Goal: Task Accomplishment & Management: Complete application form

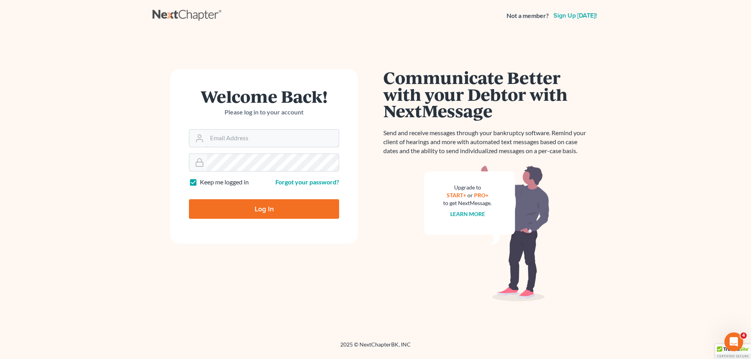
type input "lawclerk.galanoslaw@gmail.com"
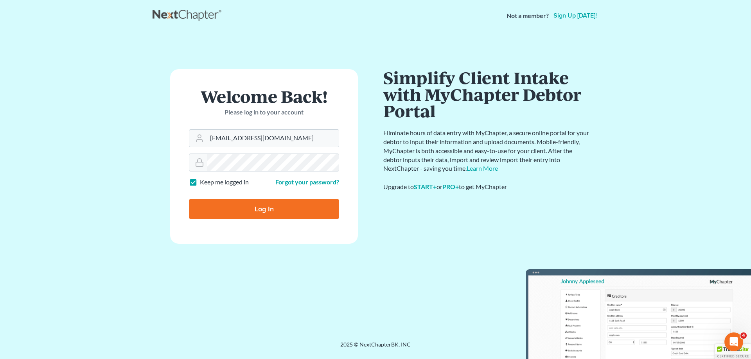
click at [257, 209] on input "Log In" at bounding box center [264, 209] width 150 height 20
type input "Thinking..."
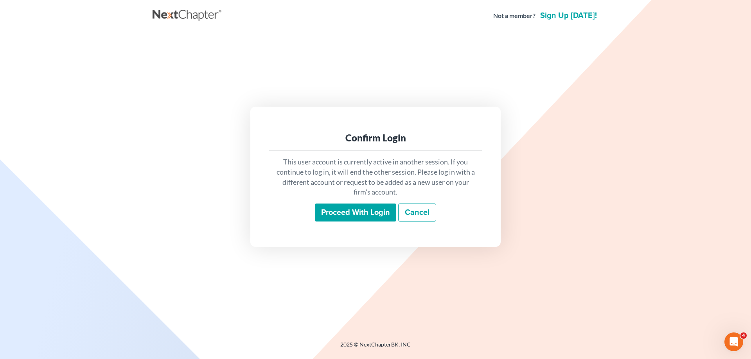
click at [356, 214] on input "Proceed with login" at bounding box center [355, 213] width 81 height 18
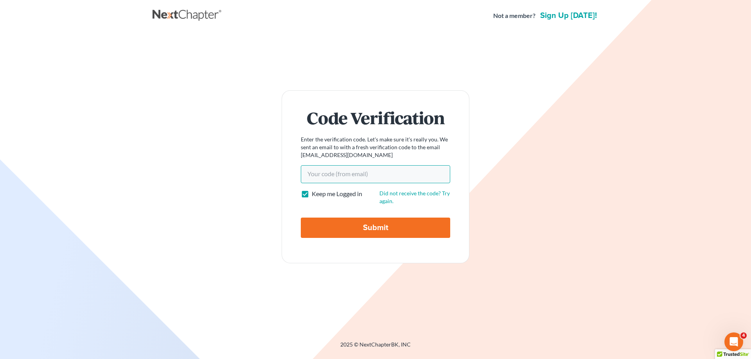
click at [348, 179] on input "Your code(from email)" at bounding box center [375, 174] width 149 height 18
paste input "f9eecf"
type input "f9eecf"
click at [366, 225] on input "Submit" at bounding box center [375, 228] width 149 height 20
type input "Thinking..."
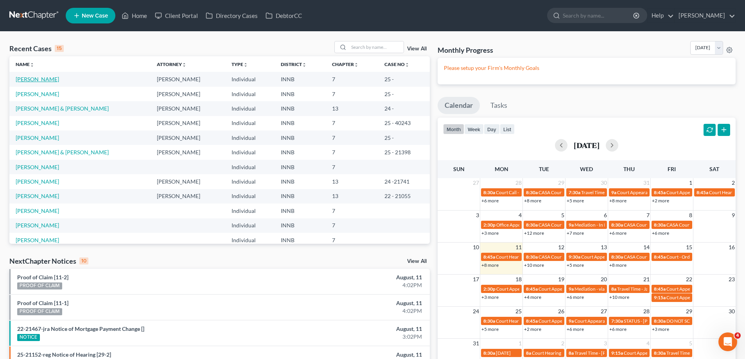
click at [25, 80] on link "Pociask, David" at bounding box center [37, 79] width 43 height 7
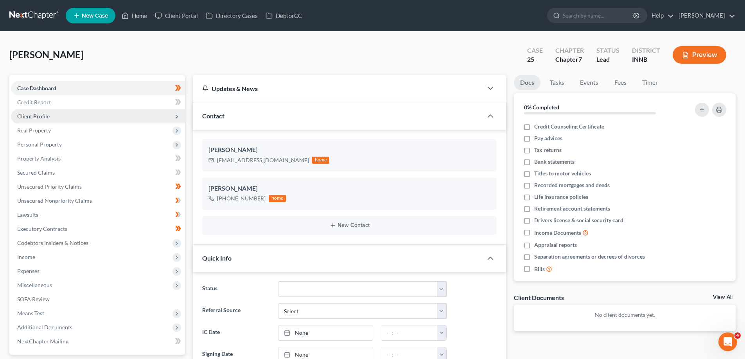
click at [29, 116] on span "Client Profile" at bounding box center [33, 116] width 32 height 7
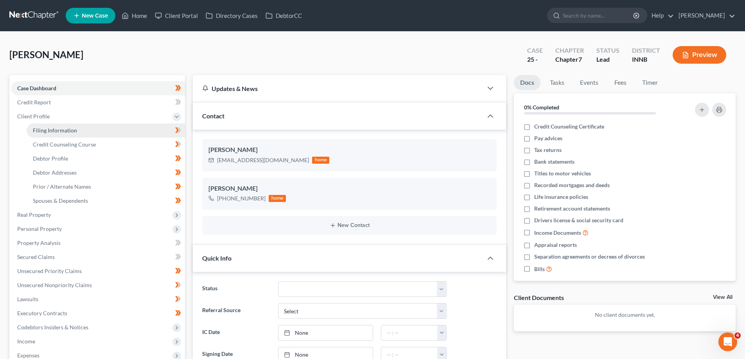
click at [48, 127] on span "Filing Information" at bounding box center [55, 130] width 44 height 7
select select "1"
select select "0"
select select "27"
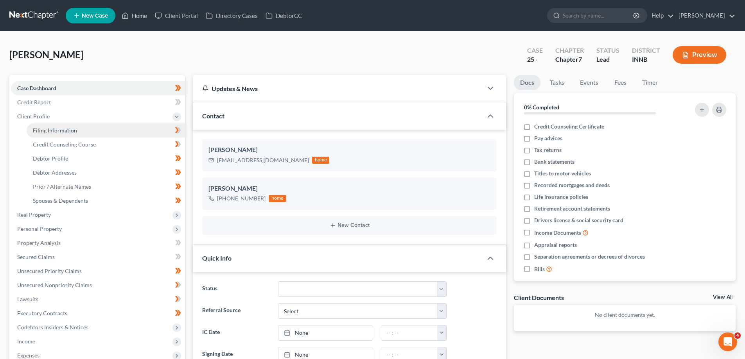
select select "0"
select select "15"
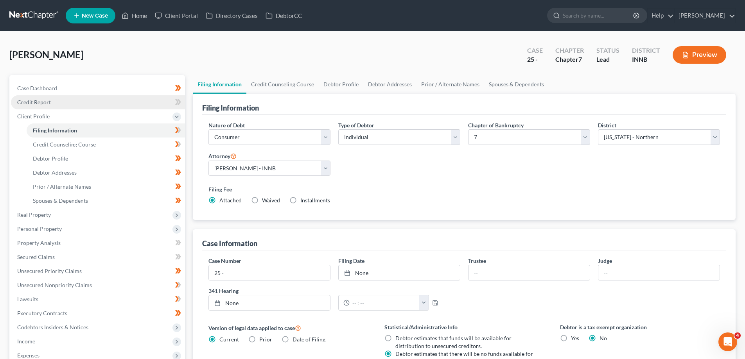
click at [44, 104] on span "Credit Report" at bounding box center [34, 102] width 34 height 7
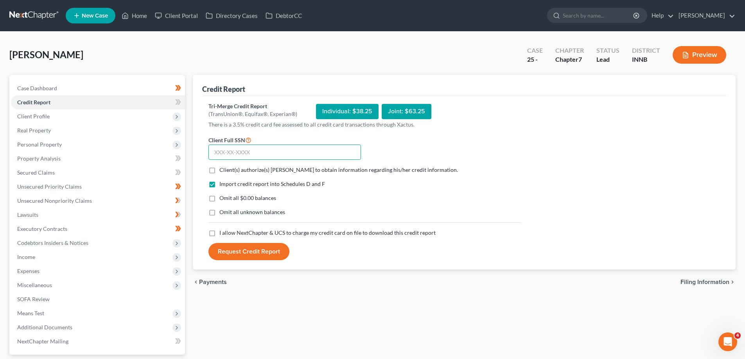
click at [245, 155] on input "text" at bounding box center [284, 153] width 153 height 16
type input "315-88-9684"
click at [219, 232] on label "I allow NextChapter & UCS to charge my credit card on file to download this cre…" at bounding box center [327, 233] width 216 height 8
click at [223, 232] on input "I allow NextChapter & UCS to charge my credit card on file to download this cre…" at bounding box center [225, 231] width 5 height 5
checkbox input "true"
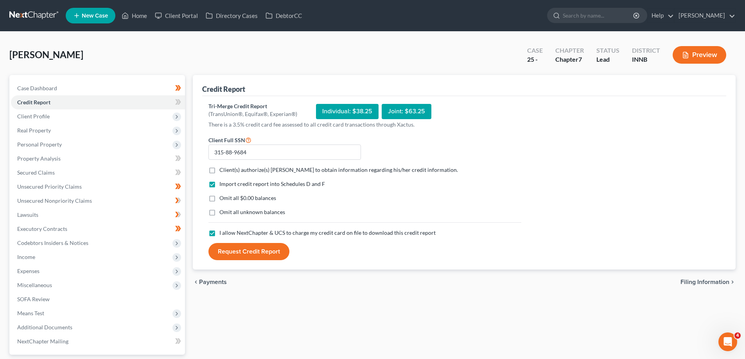
click at [219, 172] on label "Client(s) authorize(s) George P. Galanos to obtain information regarding his/he…" at bounding box center [338, 170] width 239 height 8
click at [223, 171] on input "Client(s) authorize(s) George P. Galanos to obtain information regarding his/he…" at bounding box center [225, 168] width 5 height 5
checkbox input "true"
click at [236, 250] on button "Request Credit Report" at bounding box center [248, 251] width 81 height 17
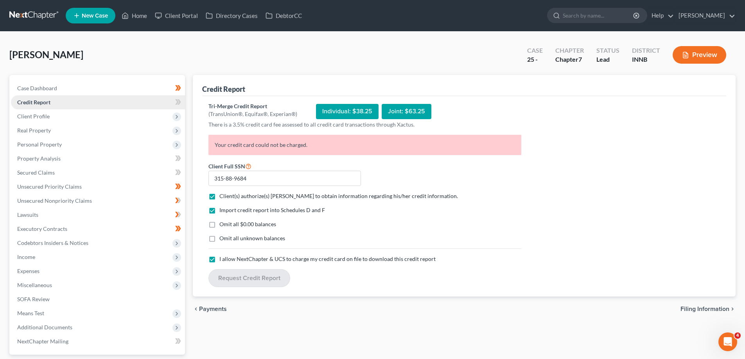
click at [55, 104] on link "Credit Report" at bounding box center [98, 102] width 174 height 14
drag, startPoint x: 609, startPoint y: 139, endPoint x: 486, endPoint y: 156, distance: 124.8
click at [605, 140] on div "Tri-Merge Credit Report (TransUnion®, Equifax®, Experian®) Individual: $38.25 J…" at bounding box center [464, 194] width 512 height 185
click at [59, 117] on span "Client Profile" at bounding box center [98, 117] width 174 height 14
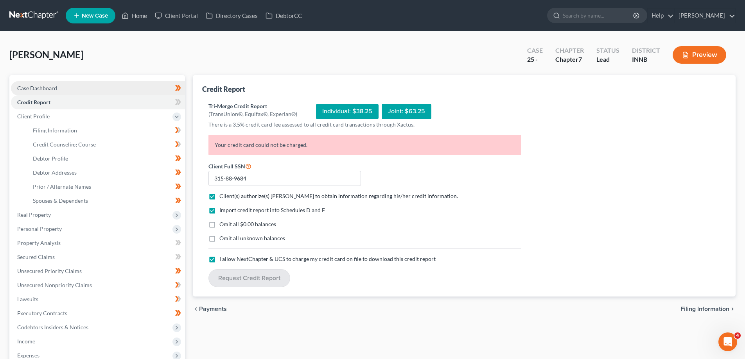
click at [60, 86] on link "Case Dashboard" at bounding box center [98, 88] width 174 height 14
select select "10"
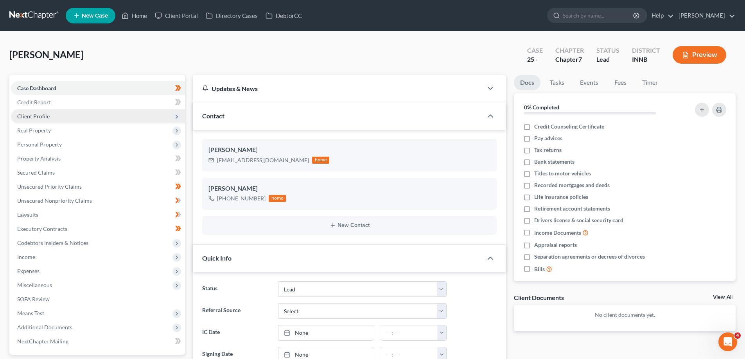
click at [48, 114] on span "Client Profile" at bounding box center [33, 116] width 32 height 7
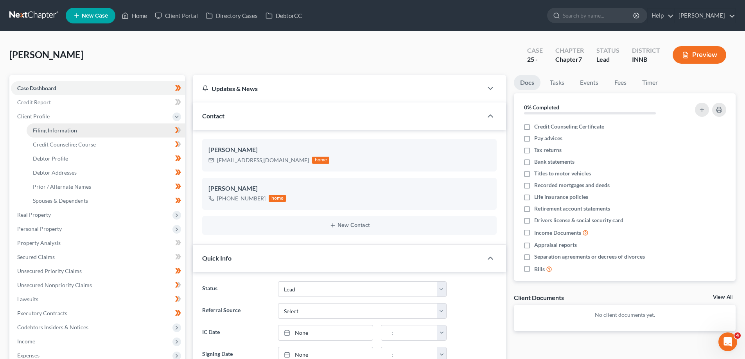
click at [38, 131] on span "Filing Information" at bounding box center [55, 130] width 44 height 7
select select "1"
select select "0"
select select "27"
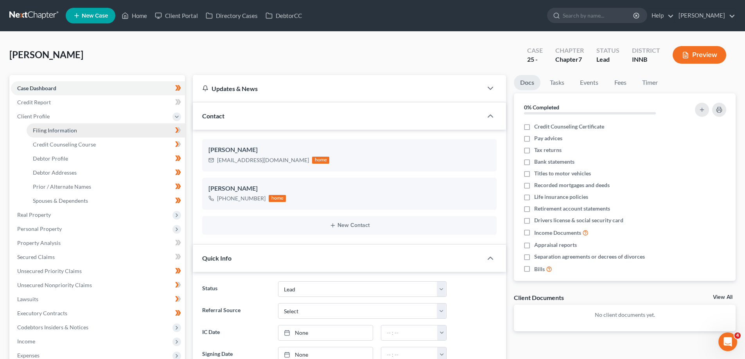
select select "0"
select select "15"
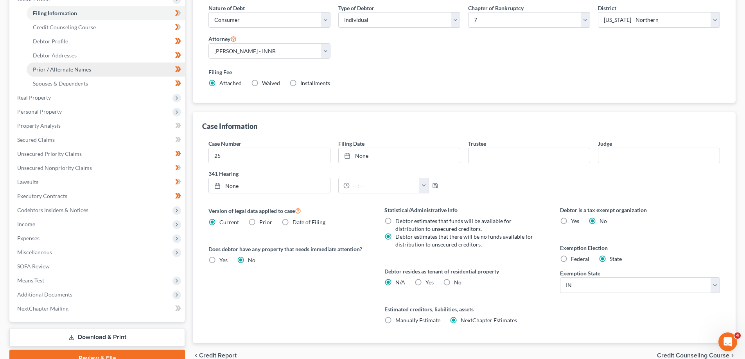
scroll to position [78, 0]
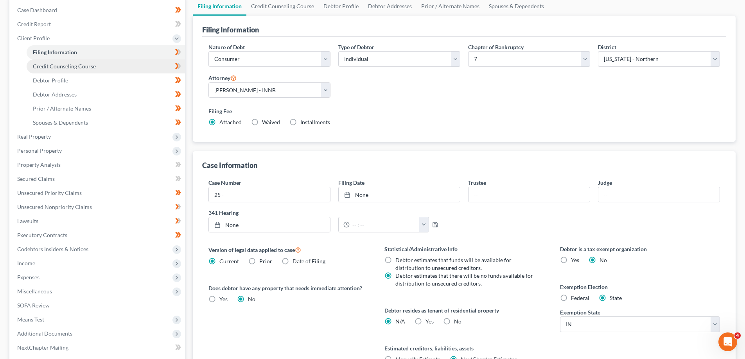
click at [74, 66] on span "Credit Counseling Course" at bounding box center [64, 66] width 63 height 7
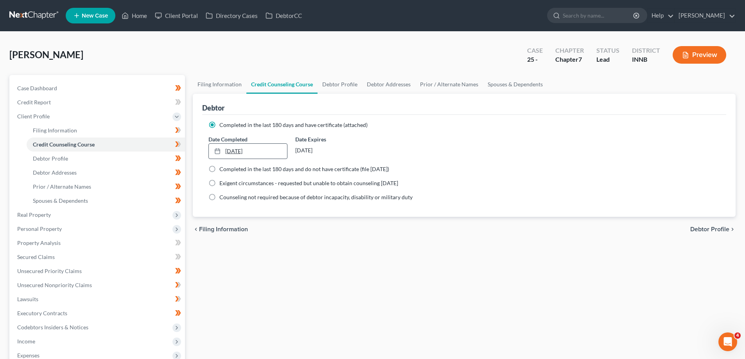
click at [231, 153] on link "8/11/2025" at bounding box center [248, 151] width 78 height 15
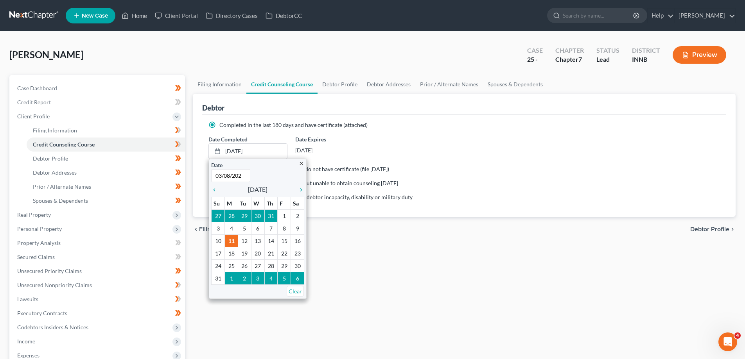
type input "03/08/2025"
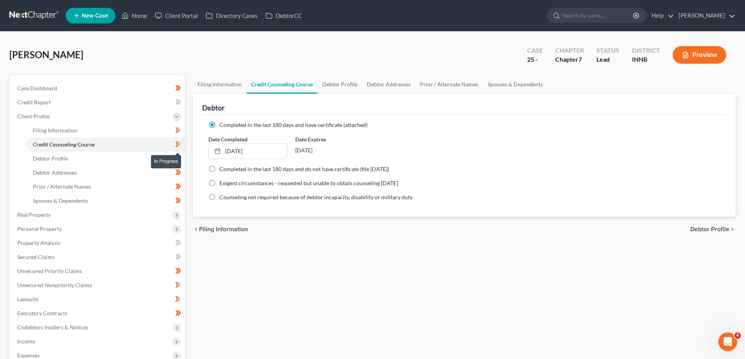
click at [179, 146] on icon at bounding box center [180, 144] width 4 height 5
click at [66, 160] on span "Debtor Profile" at bounding box center [50, 158] width 35 height 7
select select "0"
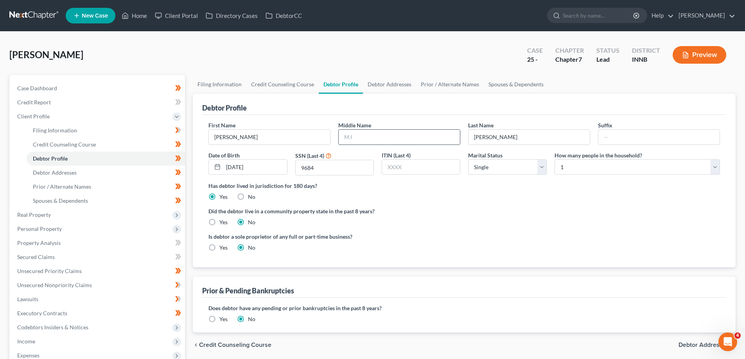
click at [369, 139] on input "text" at bounding box center [399, 137] width 121 height 15
type input "B"
click at [541, 167] on select "Select Single Married Separated Divorced Widowed" at bounding box center [507, 168] width 79 height 16
select select "2"
click at [468, 160] on select "Select Single Married Separated Divorced Widowed" at bounding box center [507, 168] width 79 height 16
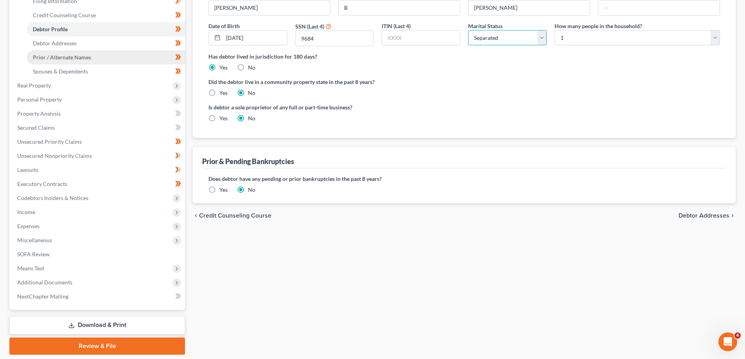
scroll to position [116, 0]
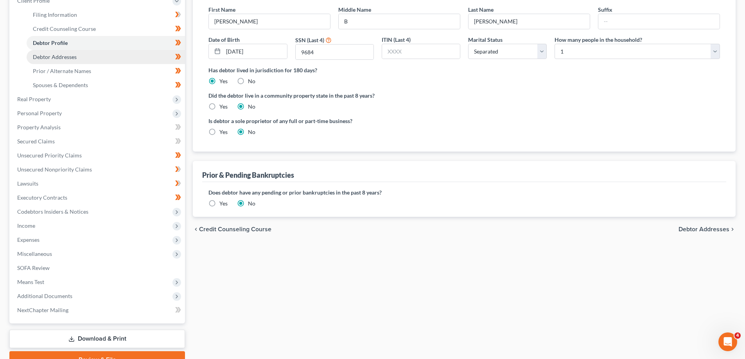
click at [63, 58] on span "Debtor Addresses" at bounding box center [55, 57] width 44 height 7
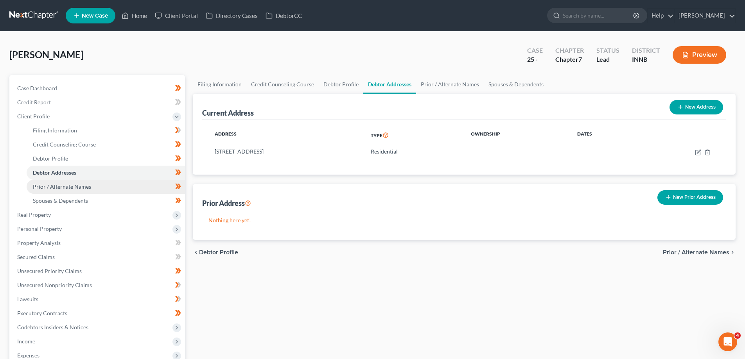
click at [44, 188] on span "Prior / Alternate Names" at bounding box center [62, 186] width 58 height 7
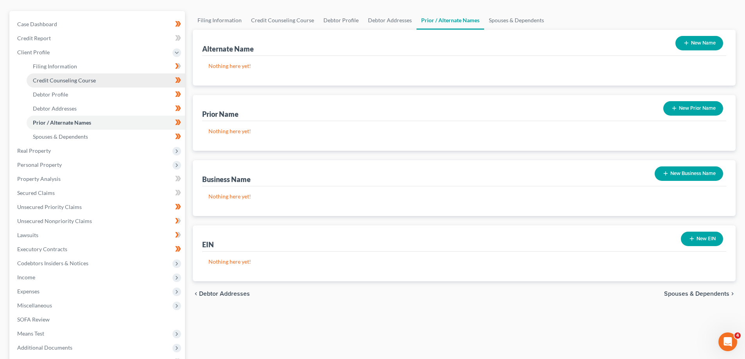
scroll to position [78, 0]
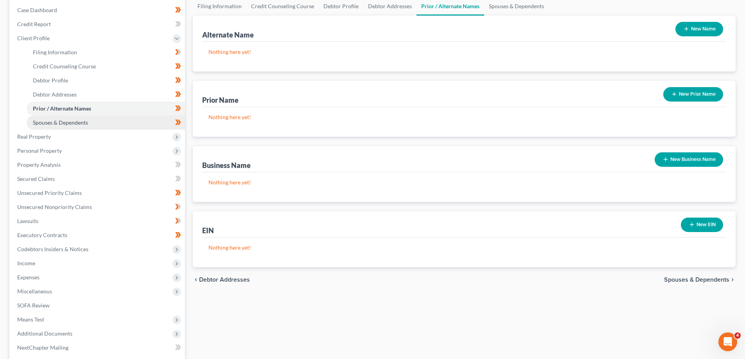
click at [57, 127] on link "Spouses & Dependents" at bounding box center [106, 123] width 158 height 14
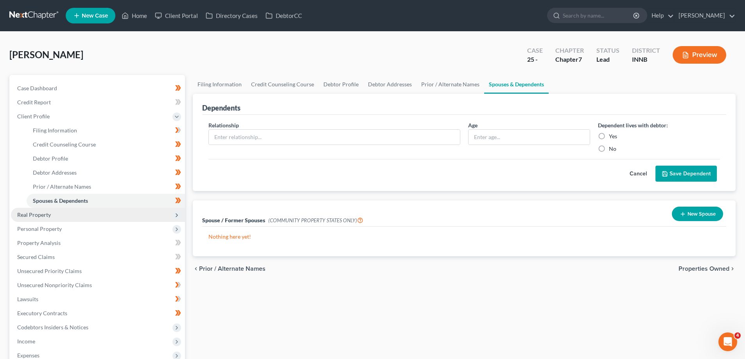
click at [36, 216] on span "Real Property" at bounding box center [34, 215] width 34 height 7
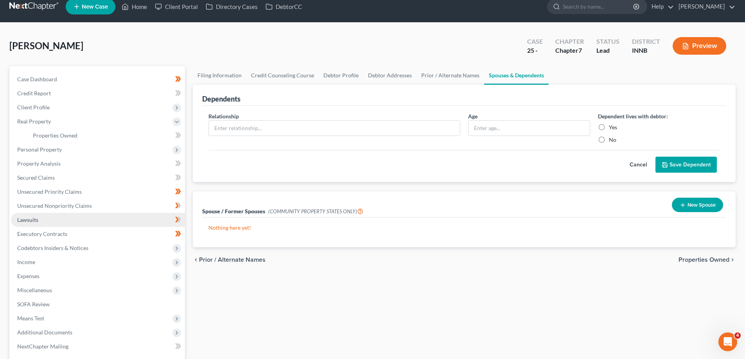
scroll to position [39, 0]
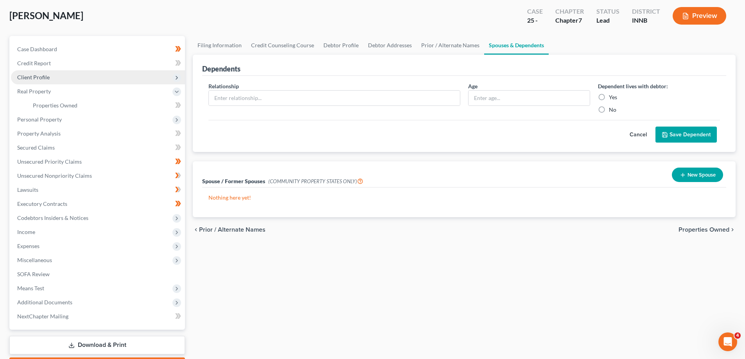
click at [177, 75] on icon at bounding box center [177, 78] width 6 height 6
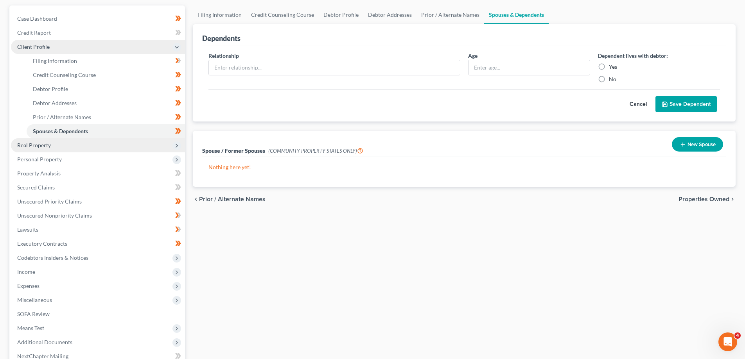
scroll to position [78, 0]
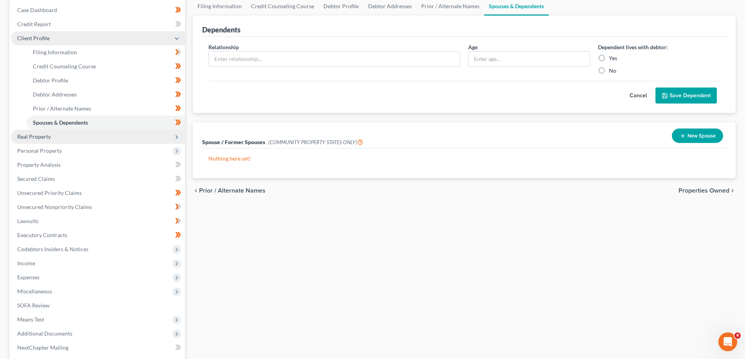
click at [176, 138] on icon at bounding box center [177, 137] width 6 height 6
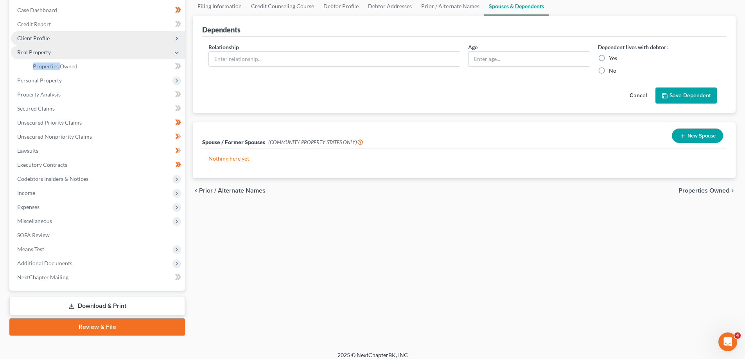
click at [178, 68] on body "Home New Case Client Portal Directory Cases DebtorCC George P. Galanos lawclerk…" at bounding box center [372, 144] width 745 height 444
click at [177, 82] on polyline at bounding box center [177, 80] width 2 height 3
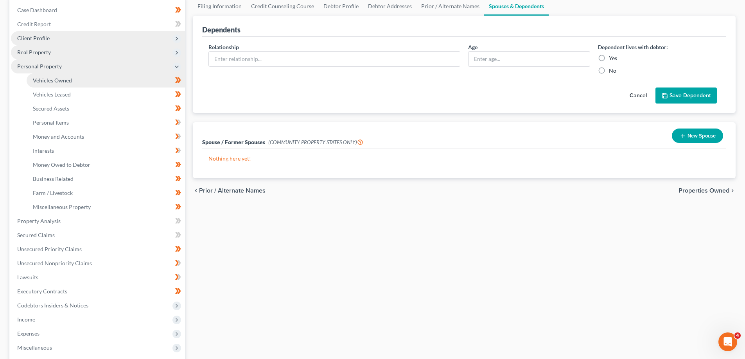
click at [84, 83] on link "Vehicles Owned" at bounding box center [106, 81] width 158 height 14
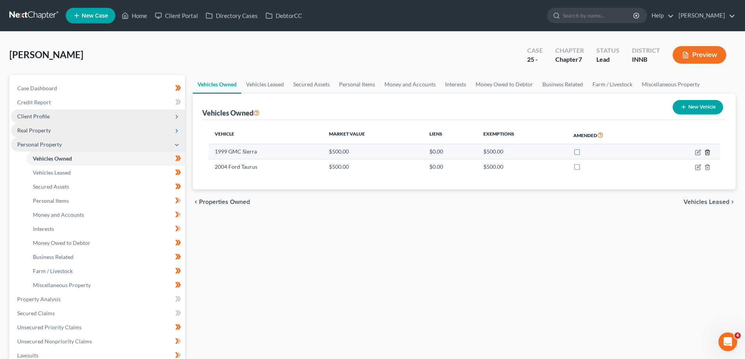
click at [707, 151] on polyline "button" at bounding box center [707, 151] width 5 height 0
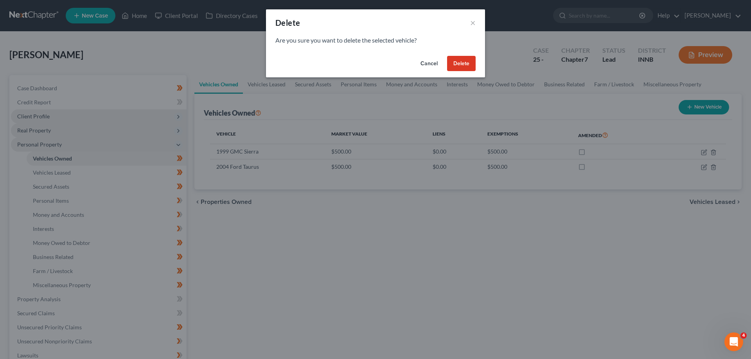
click at [467, 63] on button "Delete" at bounding box center [461, 64] width 29 height 16
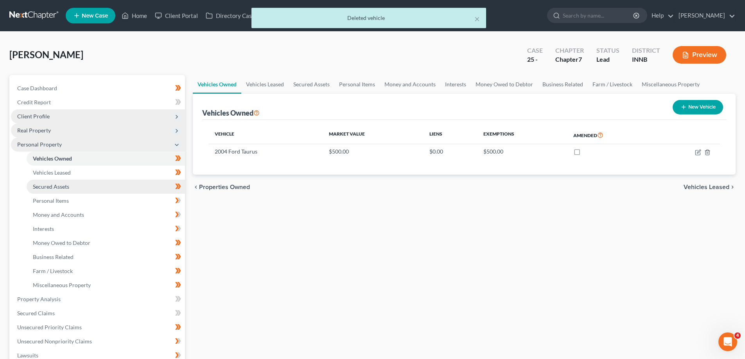
click at [58, 187] on span "Secured Assets" at bounding box center [51, 186] width 36 height 7
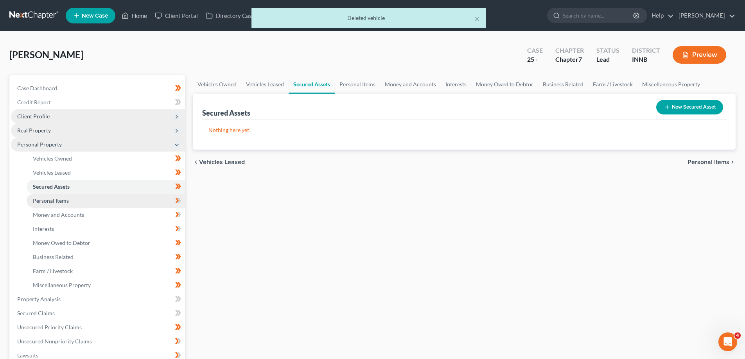
click at [52, 201] on span "Personal Items" at bounding box center [51, 201] width 36 height 7
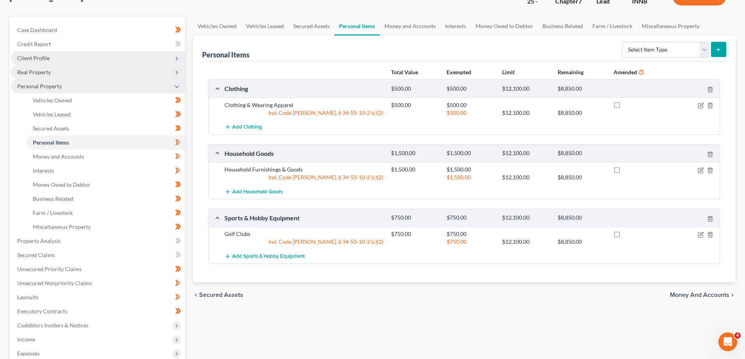
scroll to position [78, 0]
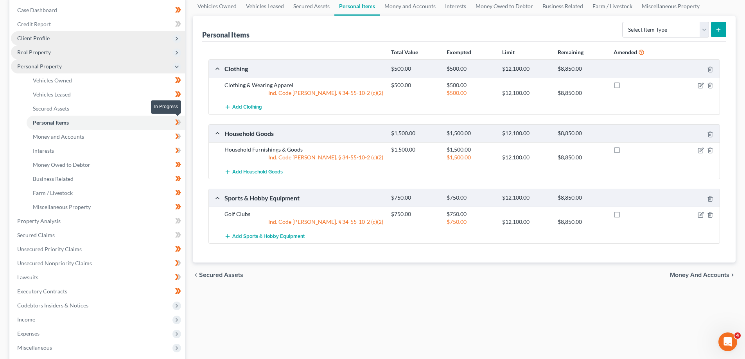
click at [179, 124] on icon at bounding box center [180, 122] width 4 height 5
click at [74, 136] on span "Money and Accounts" at bounding box center [58, 136] width 51 height 7
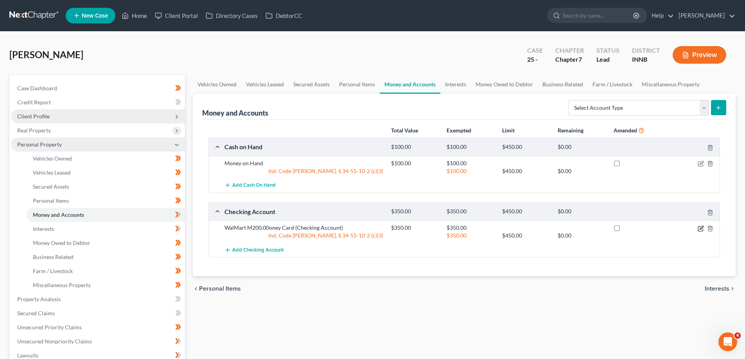
click at [699, 229] on icon "button" at bounding box center [701, 229] width 6 height 6
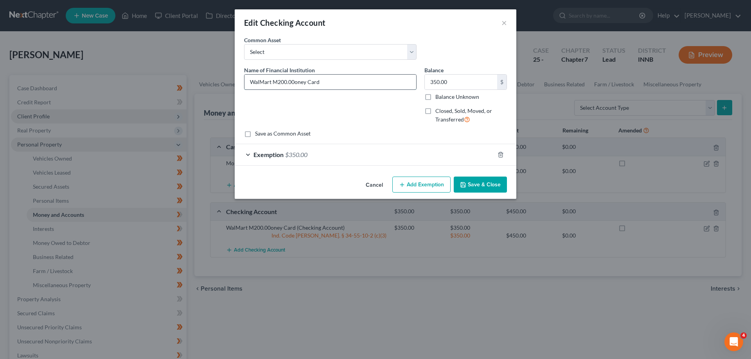
click at [280, 83] on input "WalMart M200.00oney Card" at bounding box center [330, 82] width 172 height 15
type input "WalMart Money Card"
click at [474, 184] on button "Save & Close" at bounding box center [480, 185] width 53 height 16
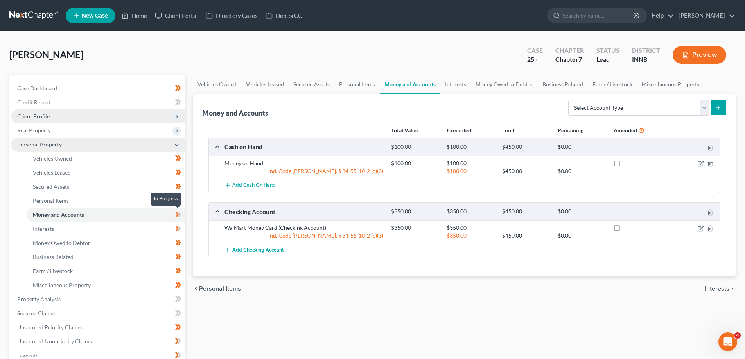
click at [181, 215] on icon at bounding box center [178, 215] width 6 height 10
click at [69, 231] on link "Interests" at bounding box center [106, 229] width 158 height 14
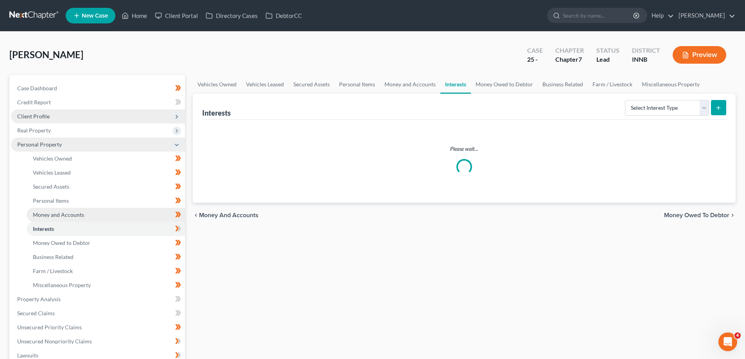
click at [73, 214] on span "Money and Accounts" at bounding box center [58, 215] width 51 height 7
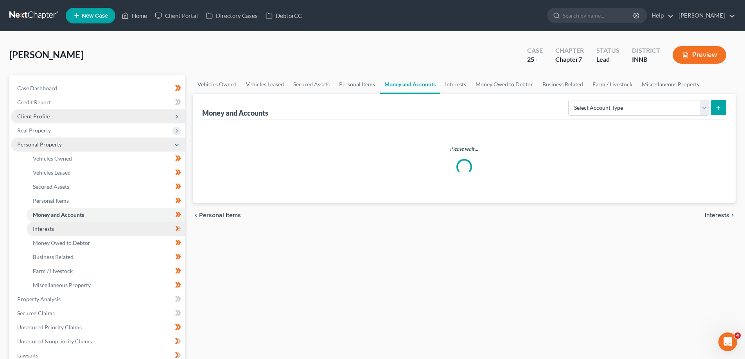
click at [65, 229] on link "Interests" at bounding box center [106, 229] width 158 height 14
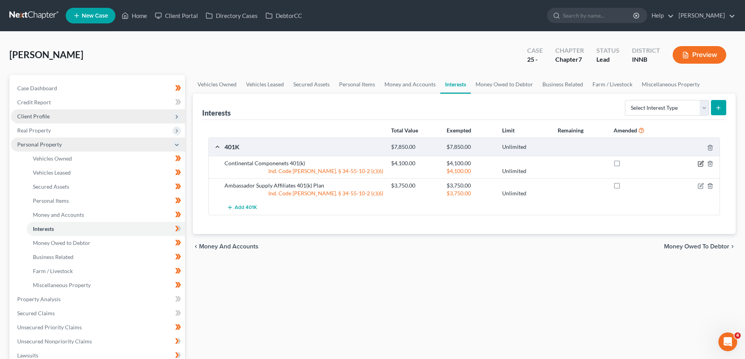
click at [702, 163] on icon "button" at bounding box center [701, 164] width 6 height 6
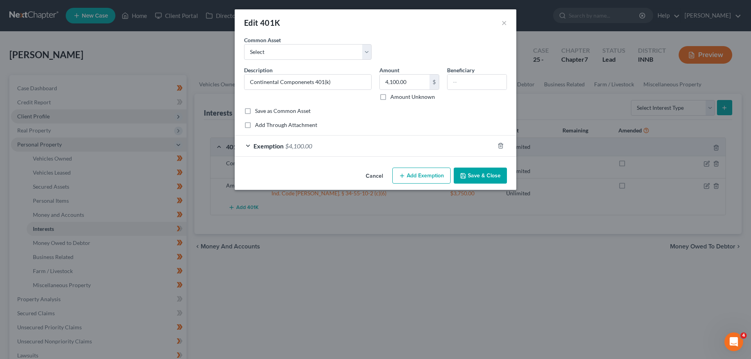
click at [390, 96] on label "Amount Unknown" at bounding box center [412, 97] width 45 height 8
click at [393, 96] on input "Amount Unknown" at bounding box center [395, 95] width 5 height 5
checkbox input "true"
click at [493, 174] on button "Save & Close" at bounding box center [480, 176] width 53 height 16
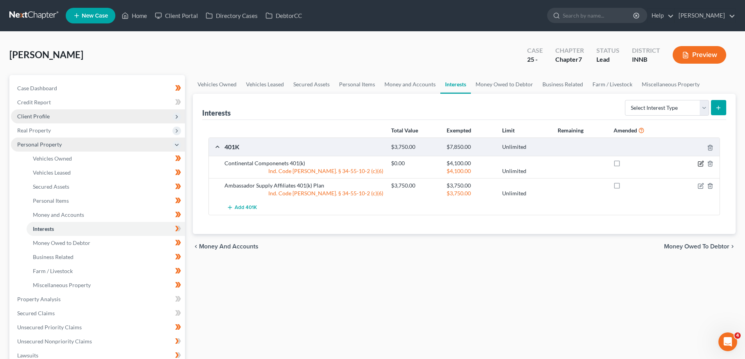
click at [704, 163] on icon "button" at bounding box center [701, 164] width 6 height 6
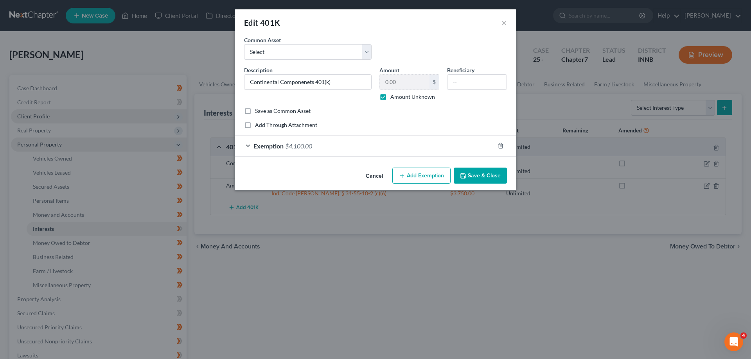
click at [404, 149] on div "Exemption $4,100.00" at bounding box center [365, 146] width 260 height 21
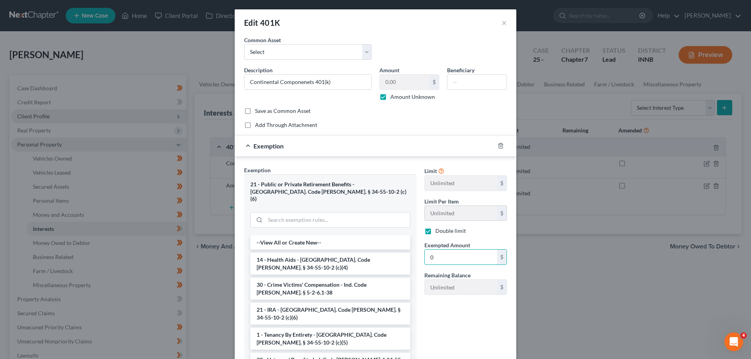
type input "0"
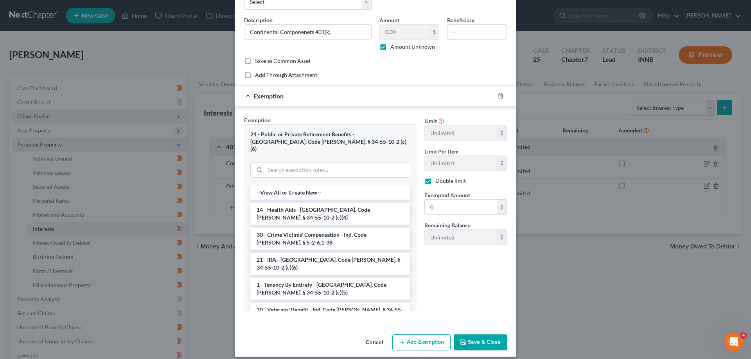
click at [475, 338] on button "Save & Close" at bounding box center [480, 343] width 53 height 16
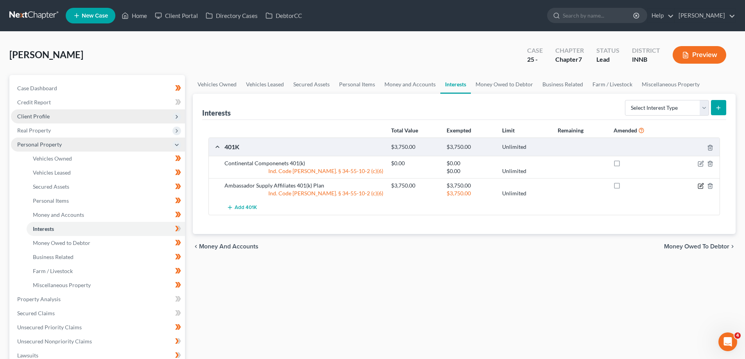
click at [700, 187] on icon "button" at bounding box center [702, 185] width 4 height 4
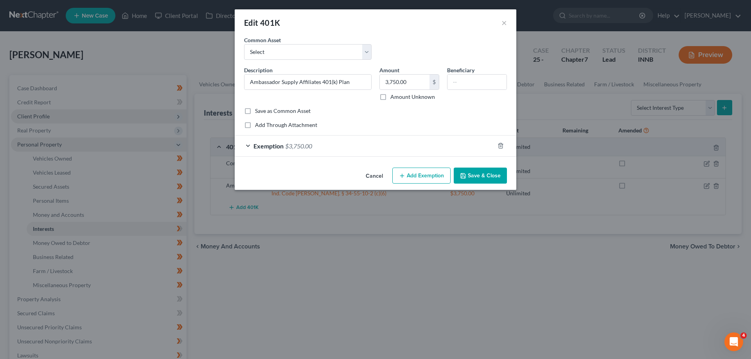
click at [390, 97] on label "Amount Unknown" at bounding box center [412, 97] width 45 height 8
click at [393, 97] on input "Amount Unknown" at bounding box center [395, 95] width 5 height 5
checkbox input "true"
click at [305, 83] on div "Description * Ambassador Supply Affiliates 401(k) Plan Amount 3,750.00 $ Amount…" at bounding box center [375, 86] width 271 height 41
click at [295, 145] on span "$3,750.00" at bounding box center [298, 145] width 27 height 7
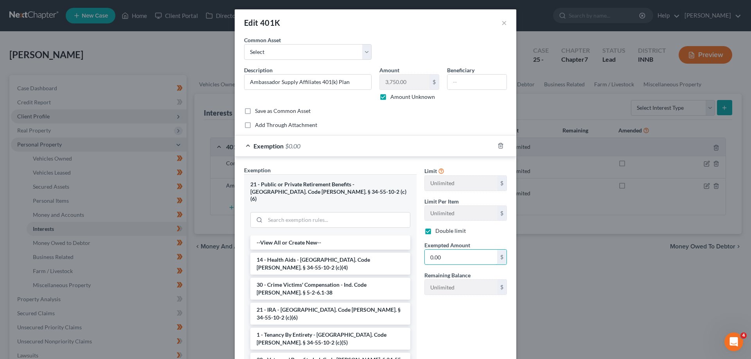
type input "0.00"
click at [562, 298] on div "Edit 401K × An exemption set must first be selected from the Filing Information…" at bounding box center [375, 179] width 751 height 359
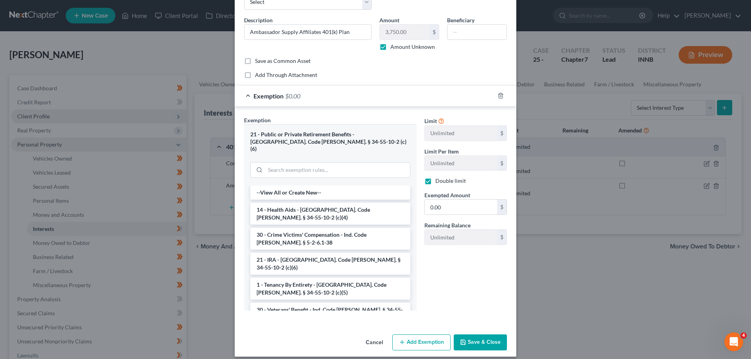
click at [487, 335] on button "Save & Close" at bounding box center [480, 343] width 53 height 16
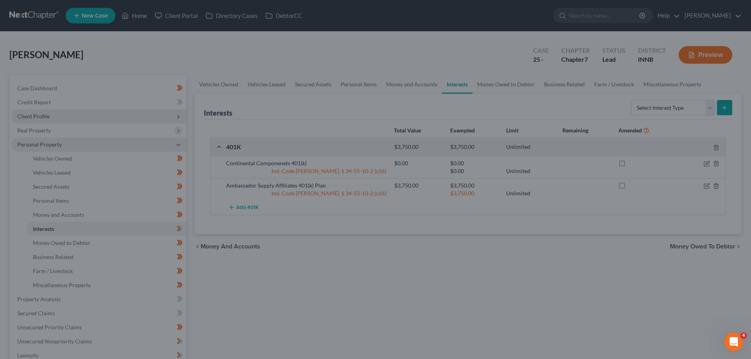
click at [487, 335] on div "Edit 401K × An exemption set must first be selected from the Filing Information…" at bounding box center [375, 179] width 751 height 359
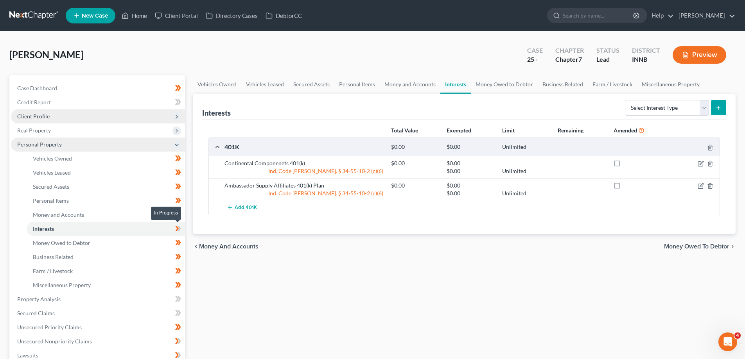
click at [180, 228] on icon at bounding box center [180, 228] width 4 height 5
click at [70, 243] on span "Money Owed to Debtor" at bounding box center [61, 243] width 57 height 7
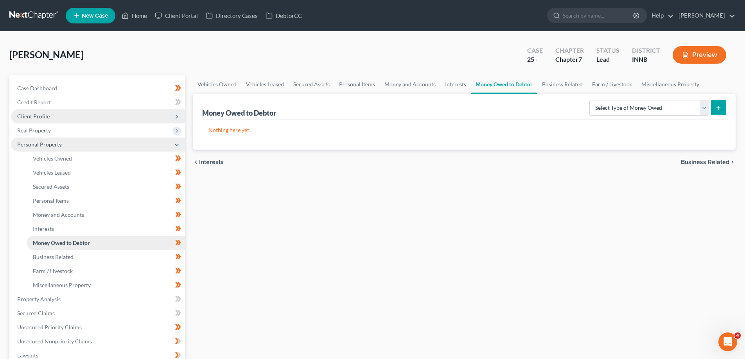
click at [79, 244] on span "Money Owed to Debtor" at bounding box center [61, 243] width 57 height 7
click at [70, 257] on span "Business Related" at bounding box center [53, 257] width 41 height 7
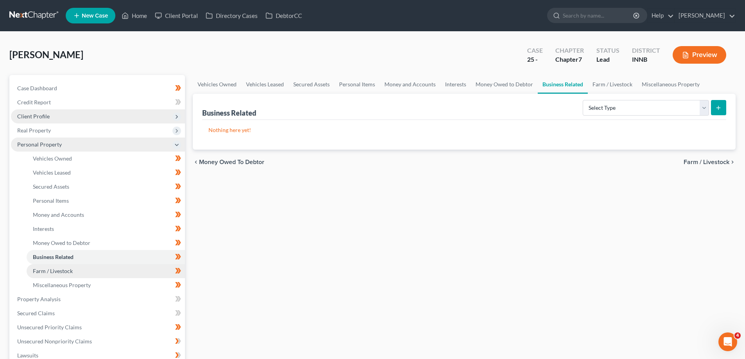
click at [63, 270] on span "Farm / Livestock" at bounding box center [53, 271] width 40 height 7
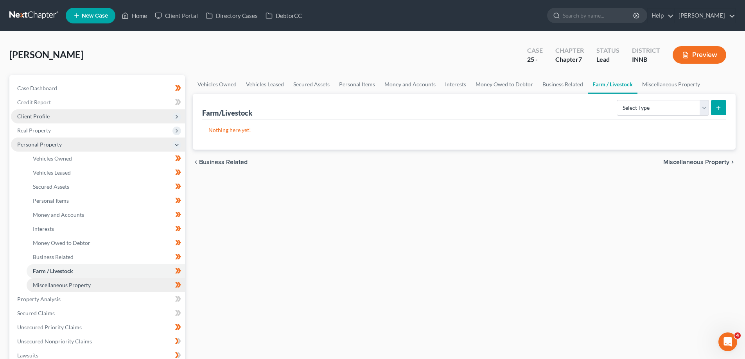
click at [65, 286] on span "Miscellaneous Property" at bounding box center [62, 285] width 58 height 7
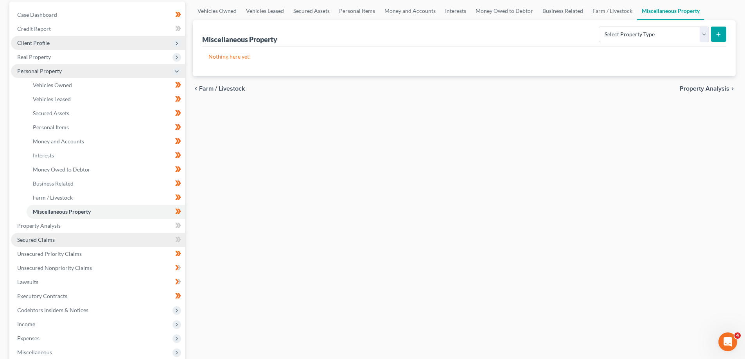
scroll to position [78, 0]
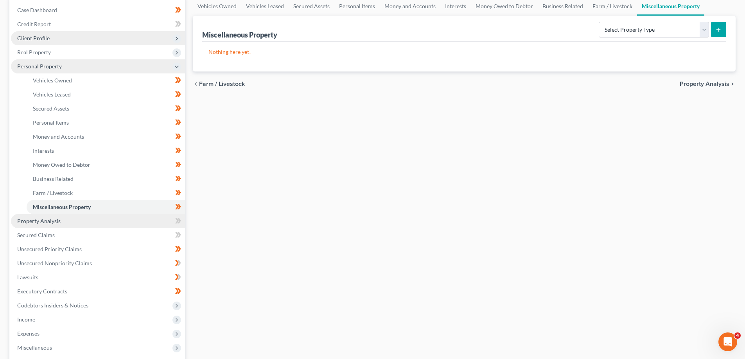
click at [63, 219] on link "Property Analysis" at bounding box center [98, 221] width 174 height 14
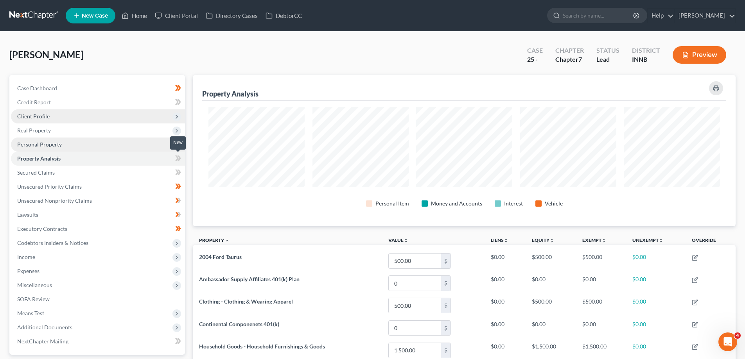
click at [179, 158] on icon at bounding box center [178, 159] width 6 height 10
click at [180, 172] on icon at bounding box center [180, 172] width 4 height 5
click at [175, 142] on icon at bounding box center [177, 145] width 6 height 6
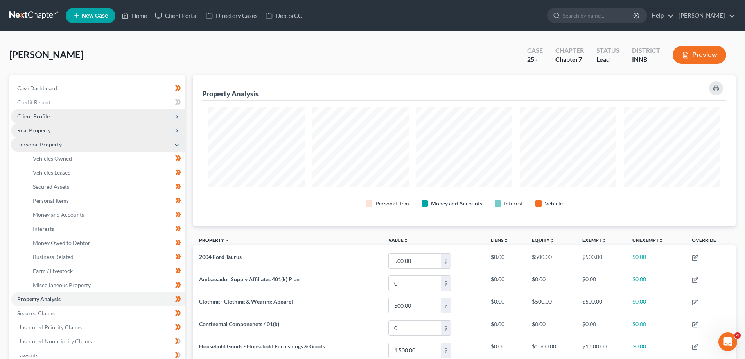
click at [177, 131] on icon at bounding box center [177, 131] width 6 height 6
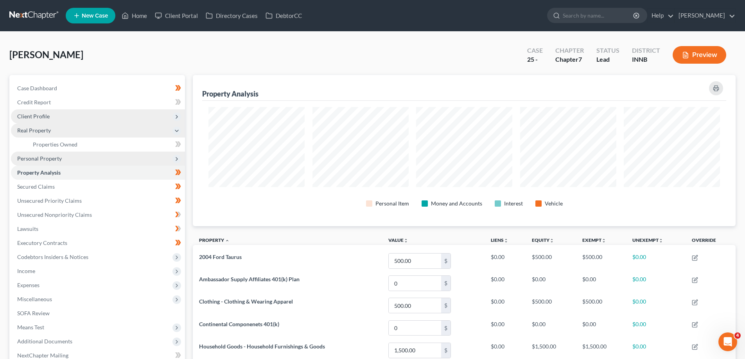
click at [179, 142] on icon at bounding box center [180, 144] width 4 height 5
click at [174, 116] on icon at bounding box center [177, 117] width 6 height 6
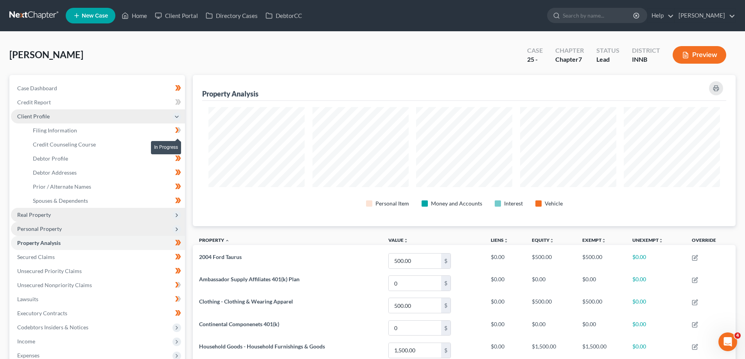
click at [179, 129] on icon at bounding box center [178, 131] width 6 height 10
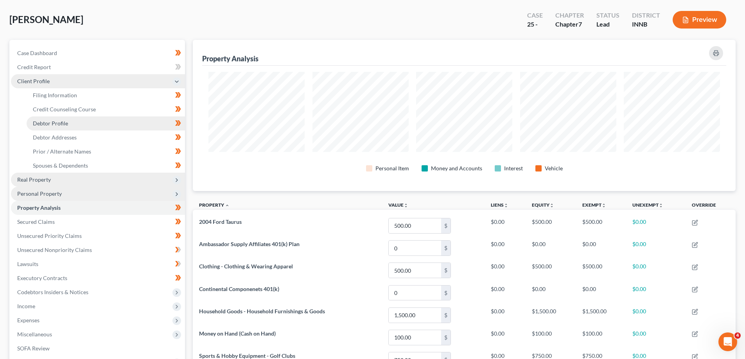
scroll to position [155, 0]
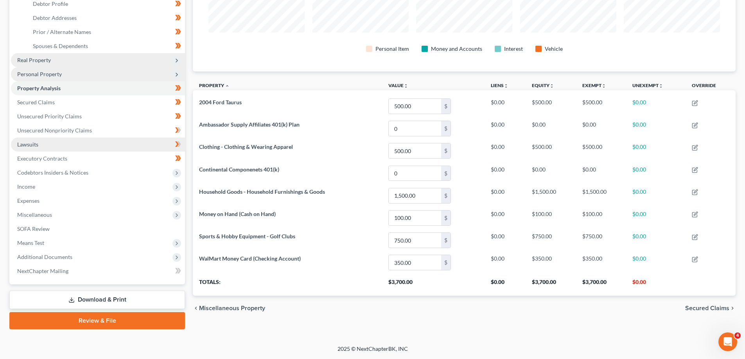
click at [67, 146] on link "Lawsuits" at bounding box center [98, 145] width 174 height 14
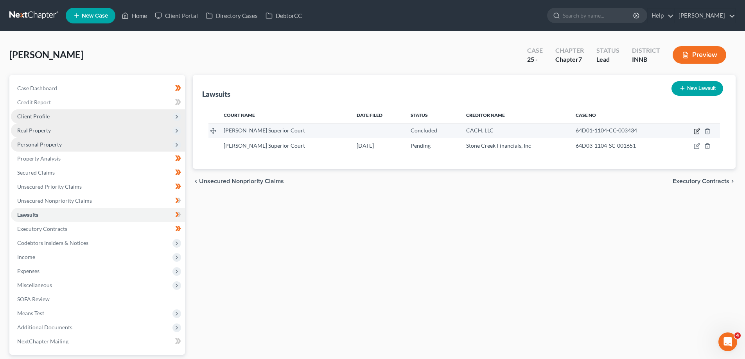
click at [697, 131] on icon "button" at bounding box center [698, 131] width 4 height 4
select select "15"
select select "2"
select select "4"
select select "18"
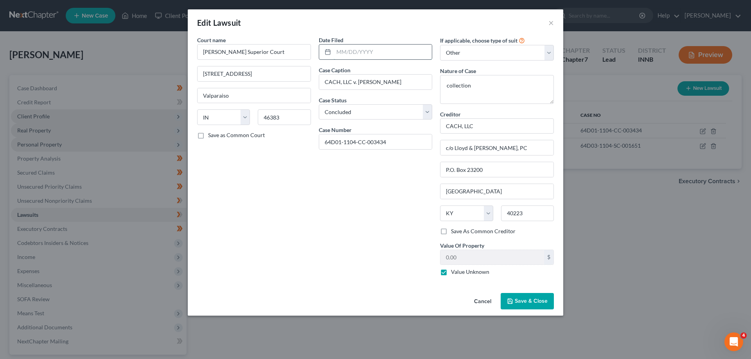
drag, startPoint x: 368, startPoint y: 53, endPoint x: 377, endPoint y: 59, distance: 10.6
click at [368, 53] on input "text" at bounding box center [383, 52] width 99 height 15
type input "0"
type input "11/04/2011"
click at [519, 306] on button "Save & Close" at bounding box center [527, 301] width 53 height 16
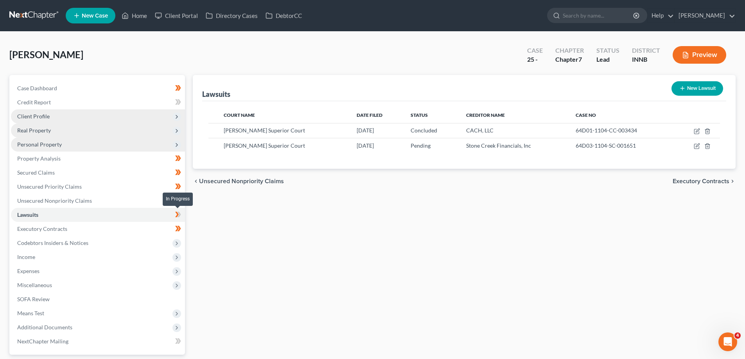
click at [179, 212] on icon at bounding box center [180, 214] width 4 height 5
click at [64, 188] on span "Unsecured Priority Claims" at bounding box center [49, 186] width 65 height 7
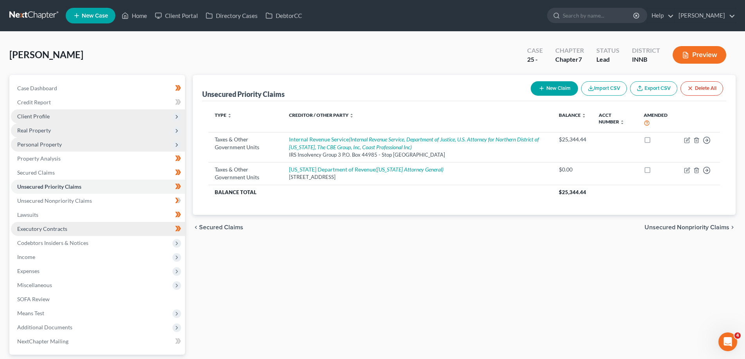
click at [33, 231] on span "Executory Contracts" at bounding box center [42, 229] width 50 height 7
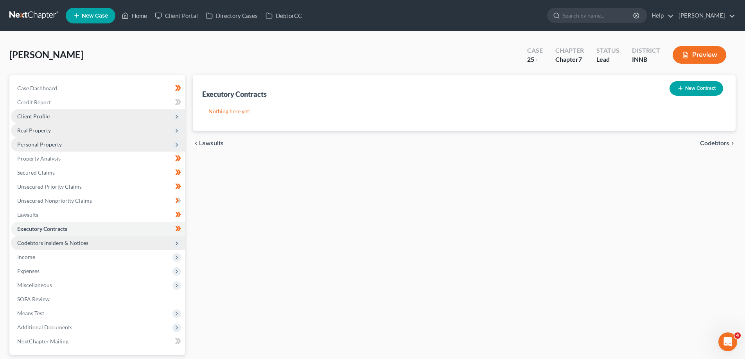
click at [34, 242] on span "Codebtors Insiders & Notices" at bounding box center [52, 243] width 71 height 7
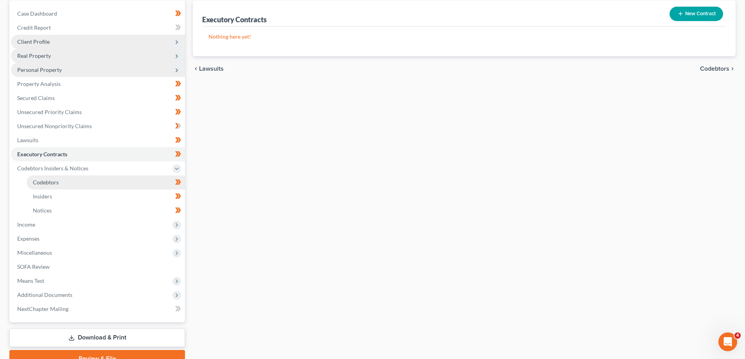
scroll to position [78, 0]
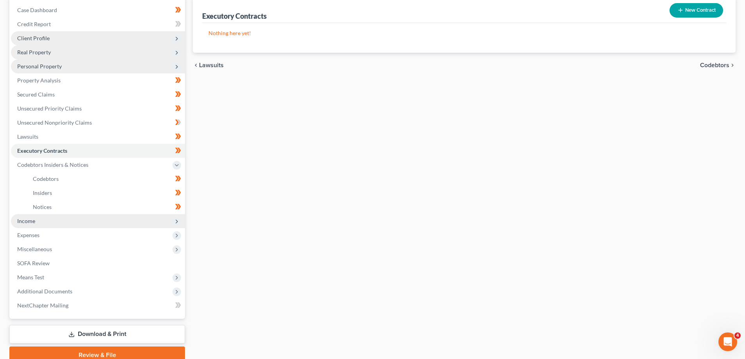
click at [35, 222] on span "Income" at bounding box center [26, 221] width 18 height 7
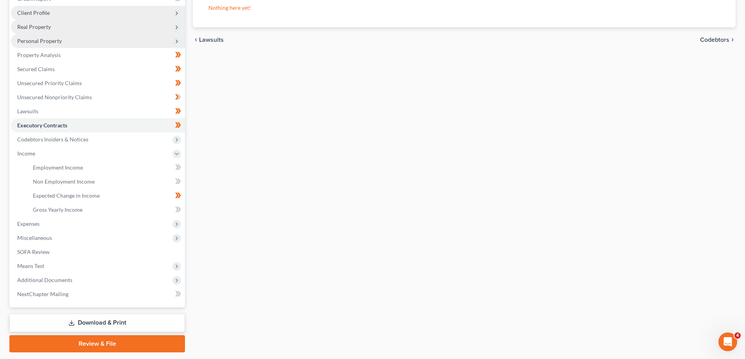
scroll to position [117, 0]
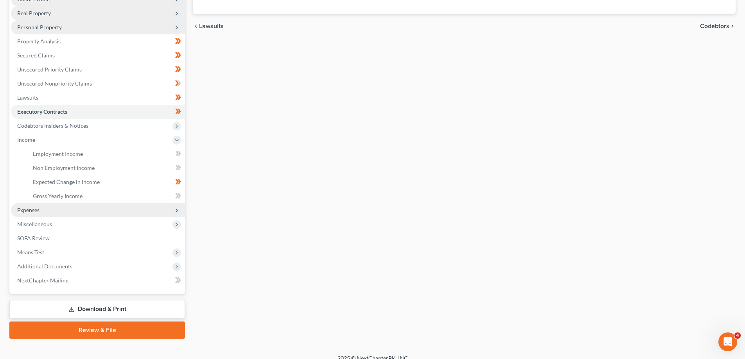
click at [35, 211] on span "Expenses" at bounding box center [28, 210] width 22 height 7
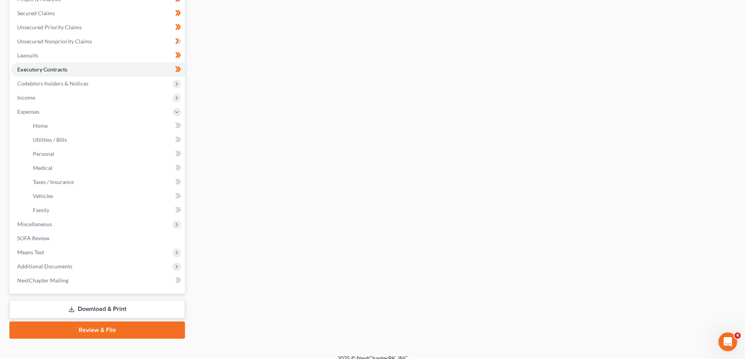
scroll to position [169, 0]
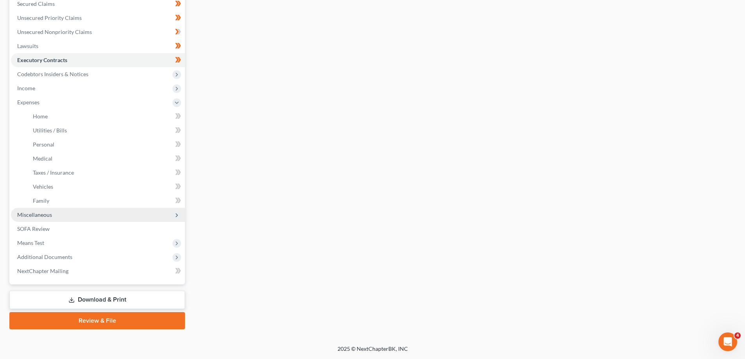
click at [43, 217] on span "Miscellaneous" at bounding box center [34, 215] width 35 height 7
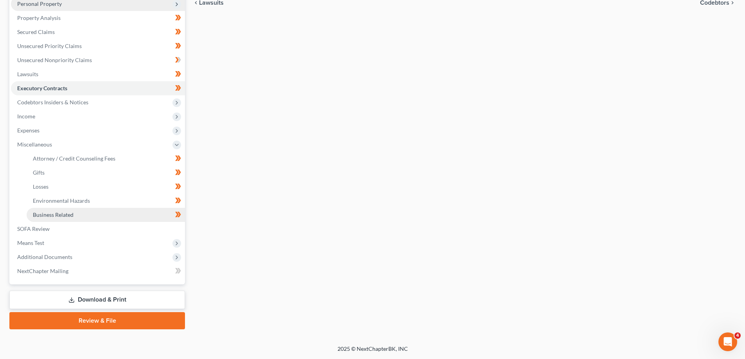
scroll to position [141, 0]
click at [177, 246] on icon at bounding box center [177, 244] width 6 height 6
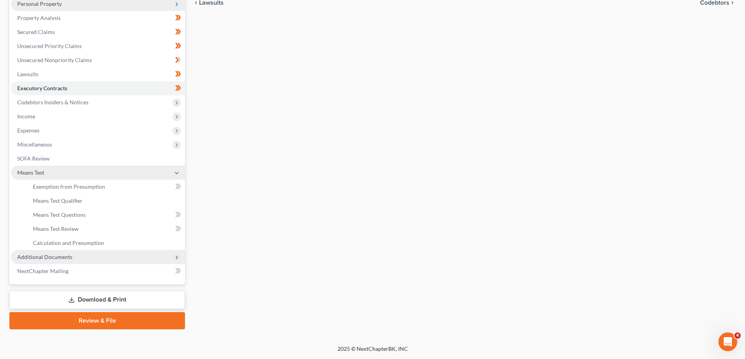
click at [61, 257] on span "Additional Documents" at bounding box center [44, 257] width 55 height 7
